Goal: Task Accomplishment & Management: Manage account settings

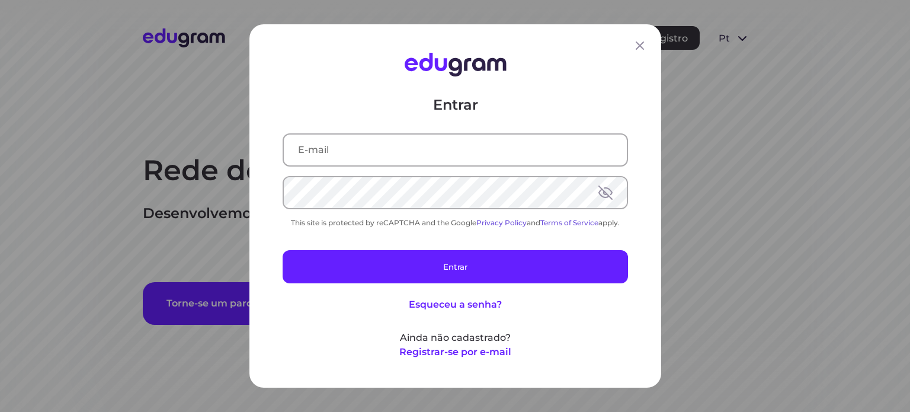
type input "andre.a.gazola@gmail.com"
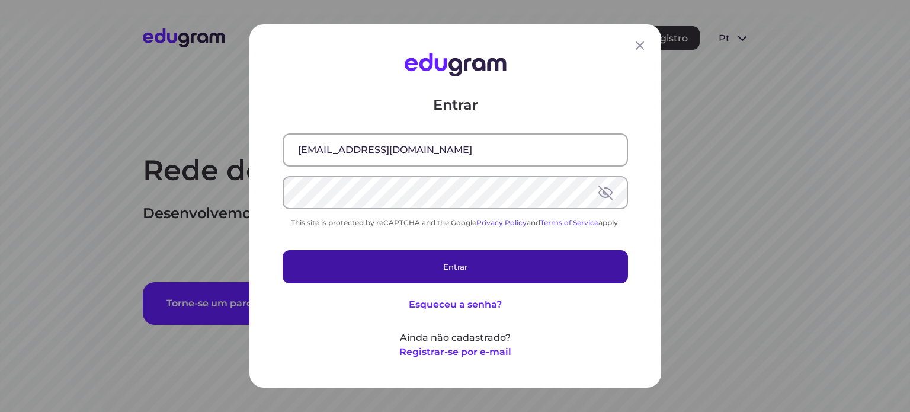
click at [448, 276] on button "Entrar" at bounding box center [454, 266] width 345 height 33
